Goal: Find specific page/section: Find specific page/section

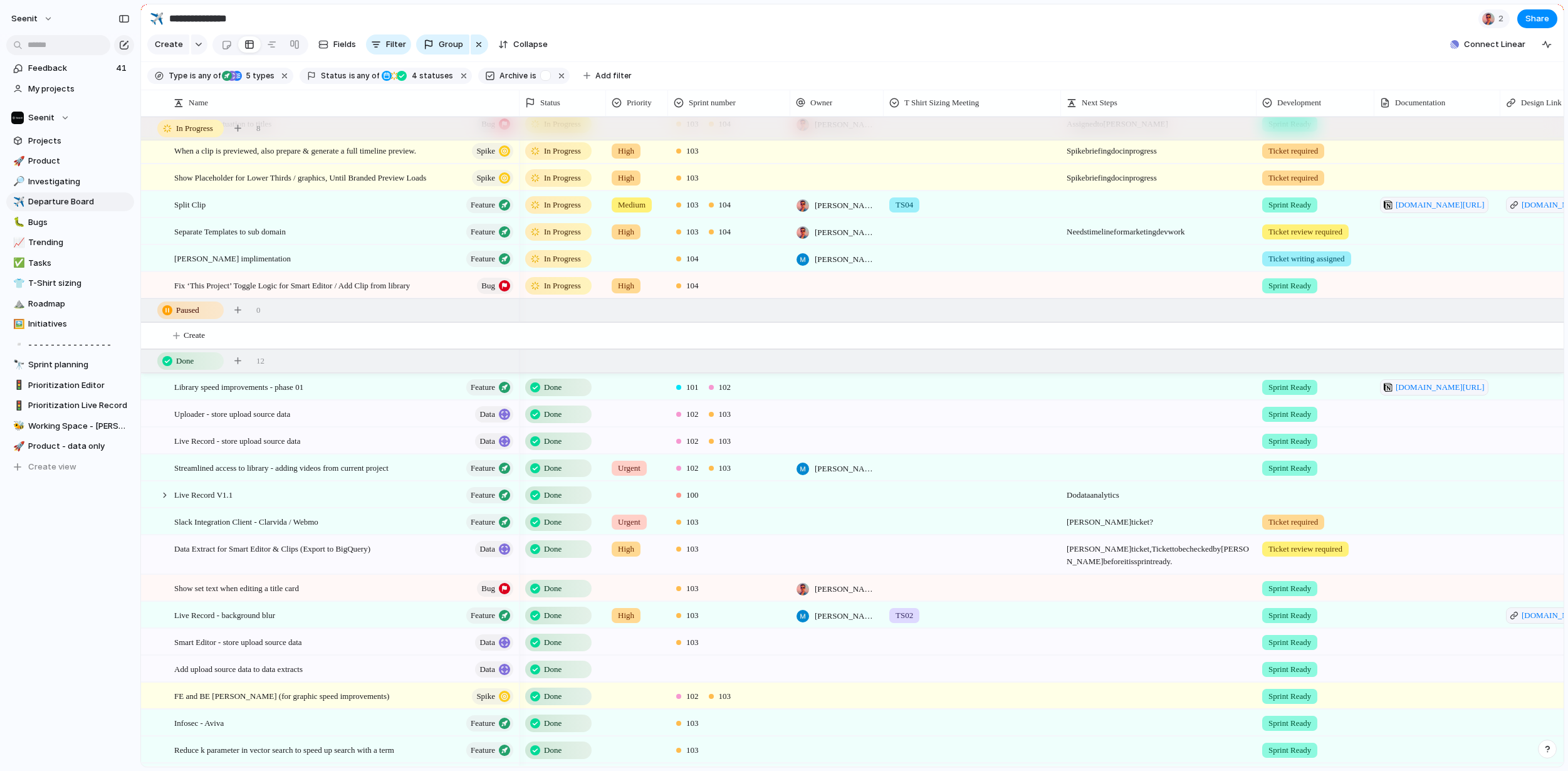
scroll to position [185, 0]
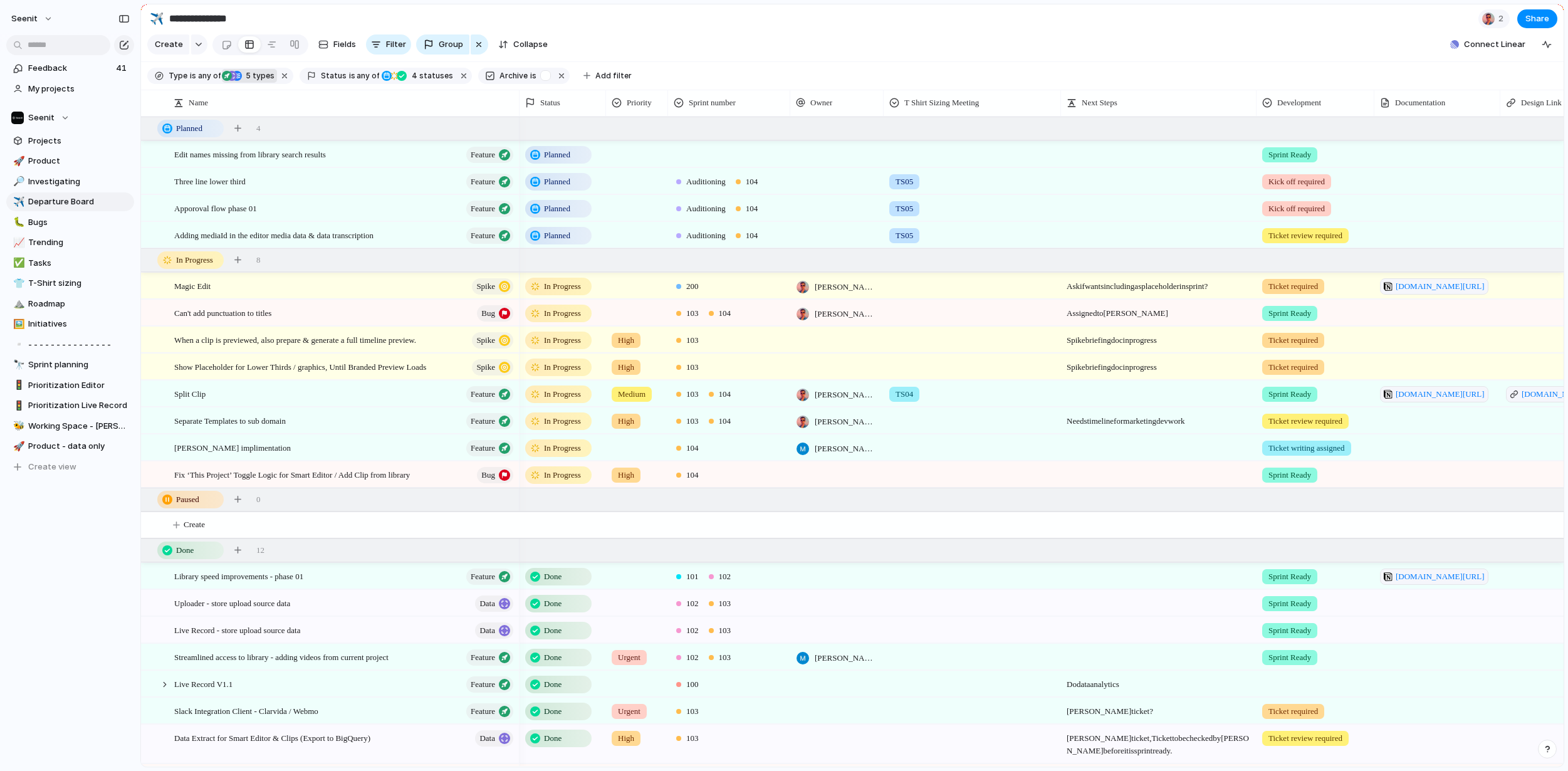
click at [264, 76] on span "5 types" at bounding box center [258, 76] width 33 height 11
click at [441, 108] on div "Initiative Project Challenge Feature Data Bug Spike Task Sprint" at bounding box center [784, 386] width 1568 height 771
click at [424, 75] on span "4 statuses" at bounding box center [430, 76] width 45 height 11
click at [387, 99] on div "Idea Investigating Planned In Progress Paused Review Canceled Done" at bounding box center [784, 386] width 1568 height 771
click at [362, 77] on span "any of" at bounding box center [367, 76] width 25 height 11
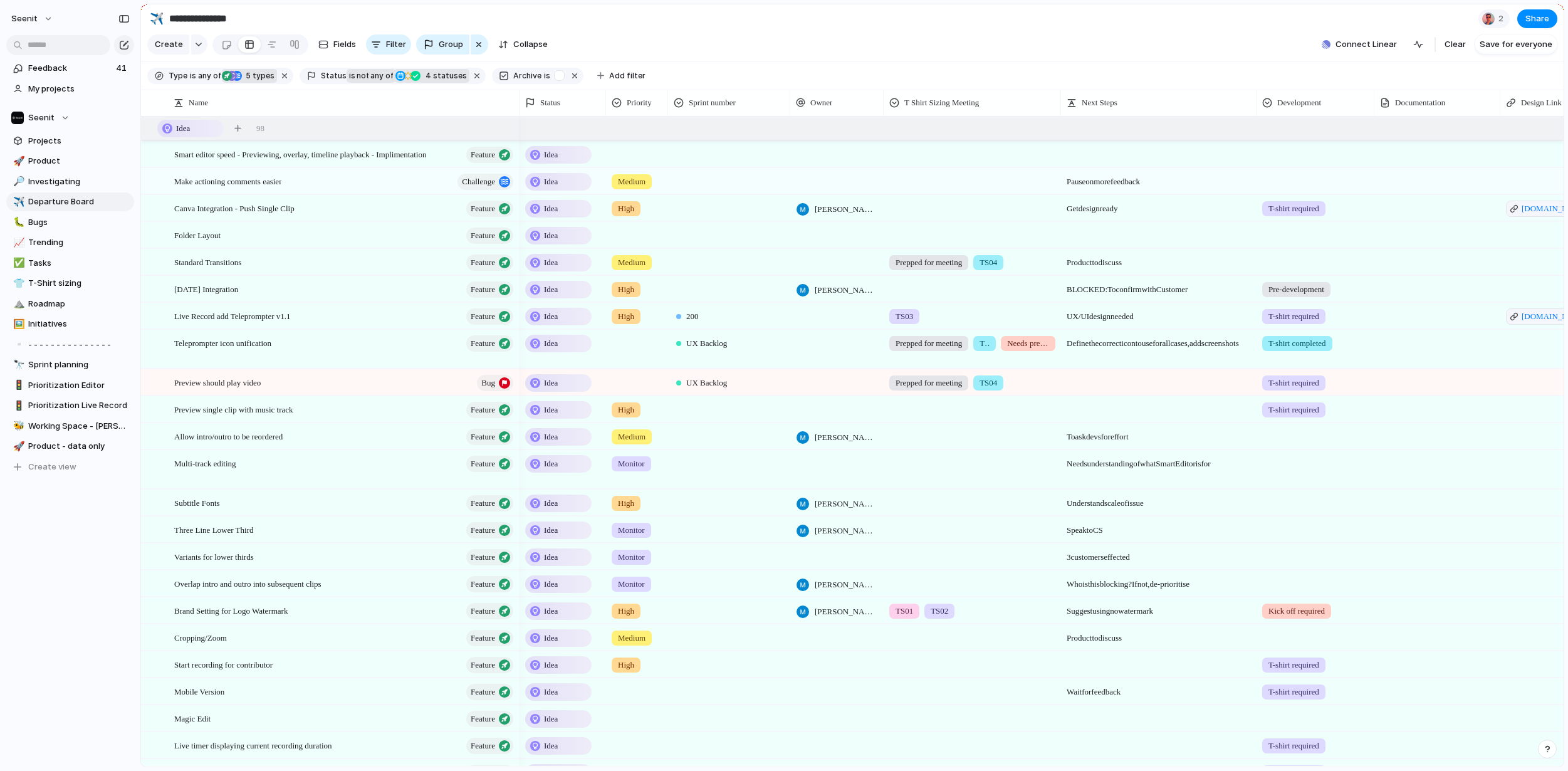
click at [362, 77] on span "not" at bounding box center [362, 76] width 13 height 11
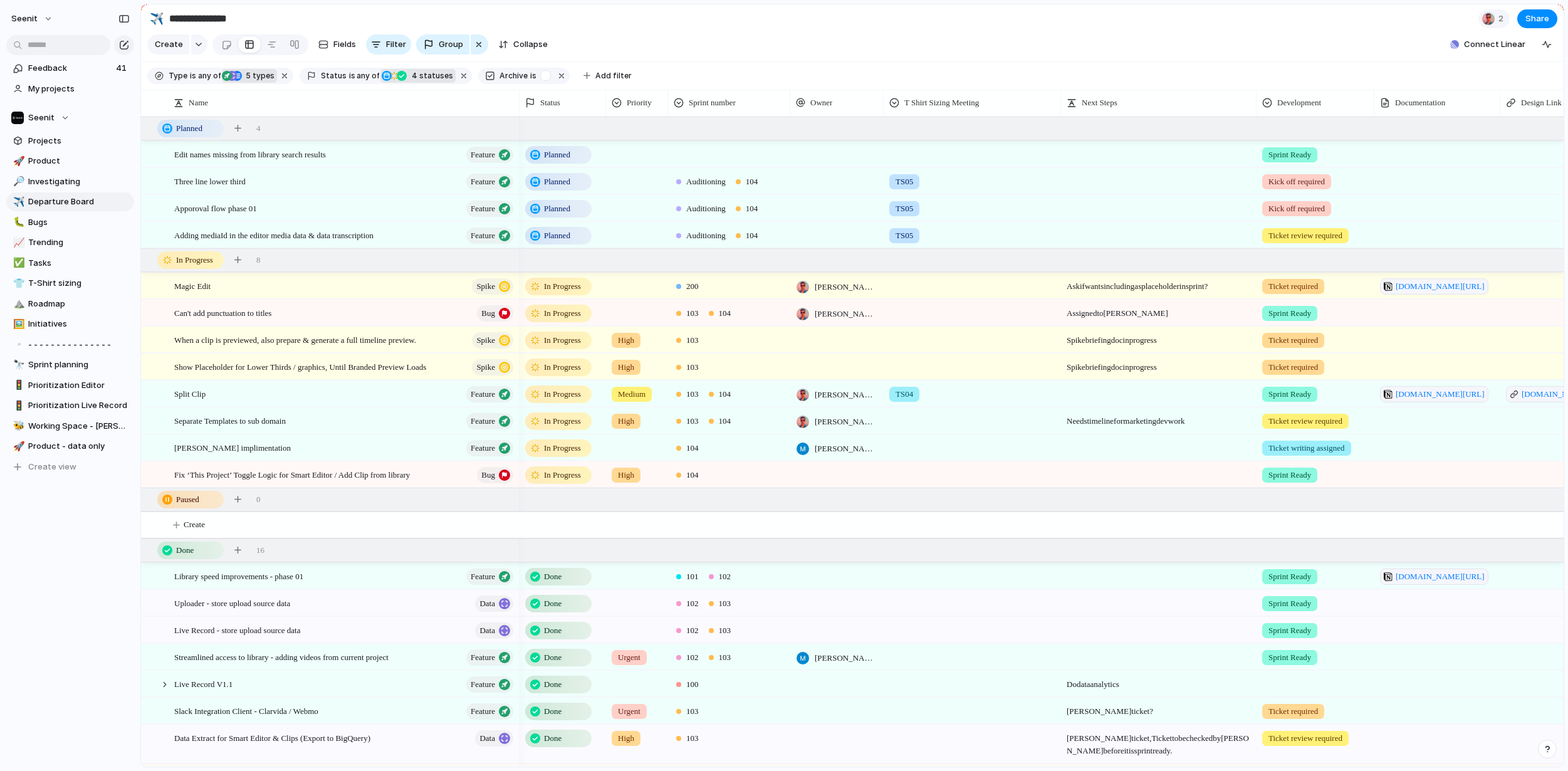
click at [422, 77] on span "4 statuses" at bounding box center [430, 76] width 45 height 11
click at [386, 99] on div "Idea Investigating Planned In Progress Paused Review Canceled Done" at bounding box center [784, 386] width 1568 height 771
click at [513, 76] on span "Archive" at bounding box center [513, 76] width 28 height 11
click at [541, 76] on div "button" at bounding box center [545, 75] width 11 height 11
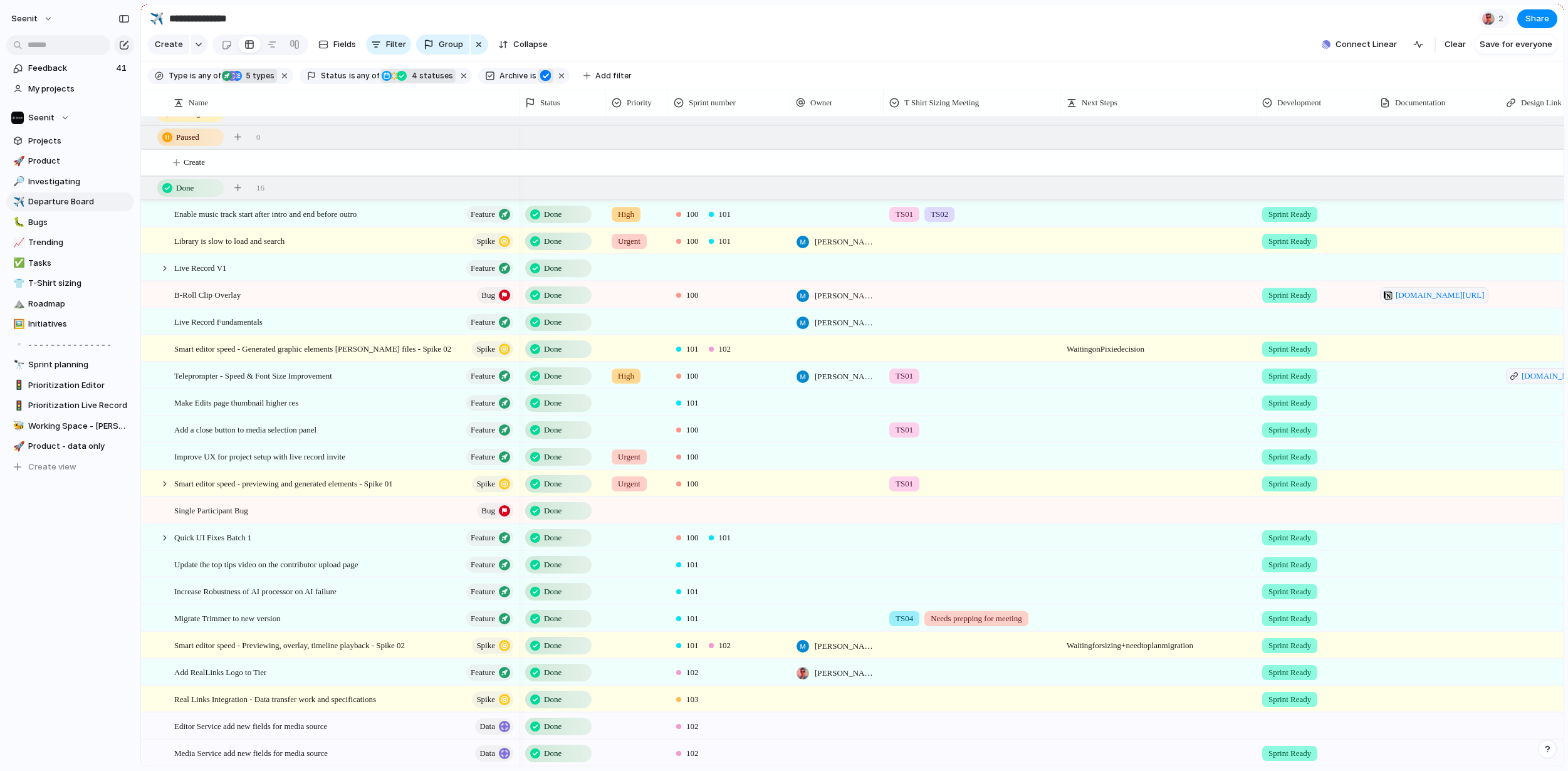
click at [541, 77] on div "button" at bounding box center [545, 75] width 11 height 11
